Goal: Information Seeking & Learning: Learn about a topic

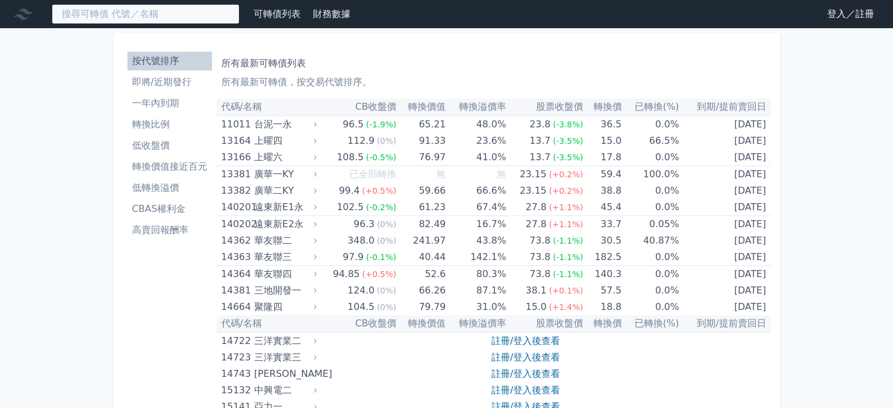
click at [117, 19] on input at bounding box center [146, 14] width 188 height 20
paste input "亞泰金屬"
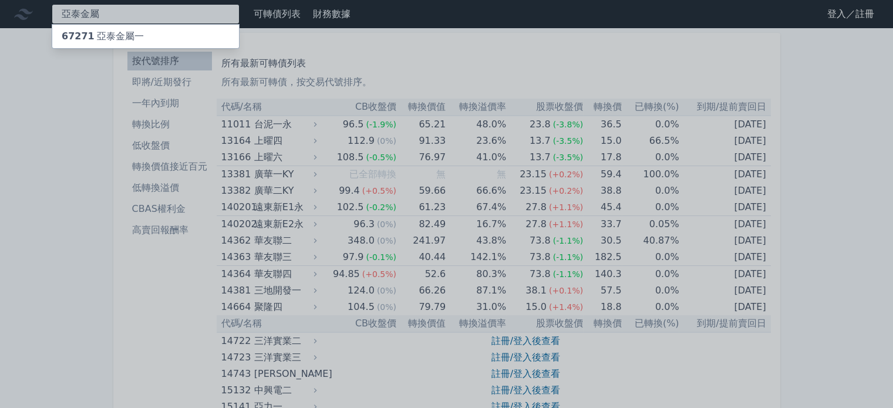
type input "亞泰金屬"
click at [116, 29] on div "67271 亞泰金屬一" at bounding box center [103, 36] width 82 height 14
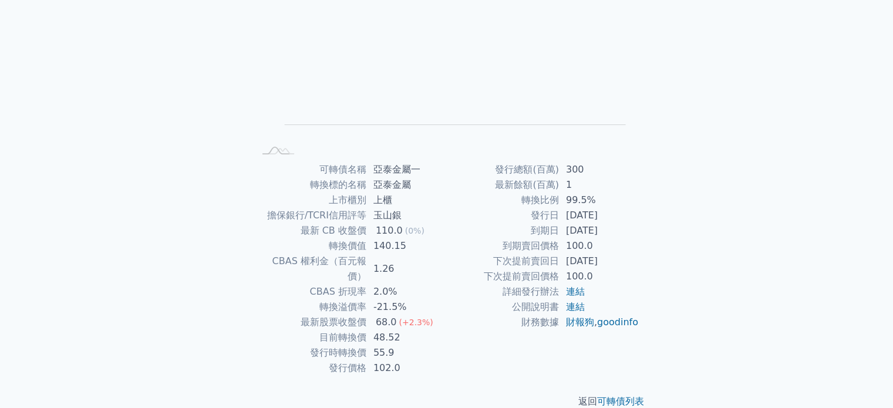
scroll to position [136, 0]
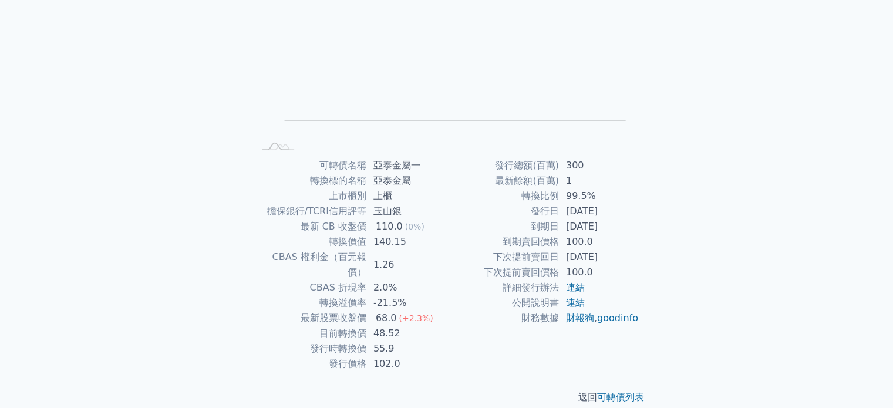
drag, startPoint x: 636, startPoint y: 227, endPoint x: 505, endPoint y: 218, distance: 131.3
click at [505, 218] on tbody "發行總額(百萬) 300 最新餘額(百萬) 1 轉換比例 99.5% 發行日 2021-06-10 到期日 2024-06-10 到期賣回價格 100.0 下…" at bounding box center [543, 242] width 193 height 168
click at [505, 218] on td "發行日" at bounding box center [503, 211] width 112 height 15
